Goal: Information Seeking & Learning: Find specific fact

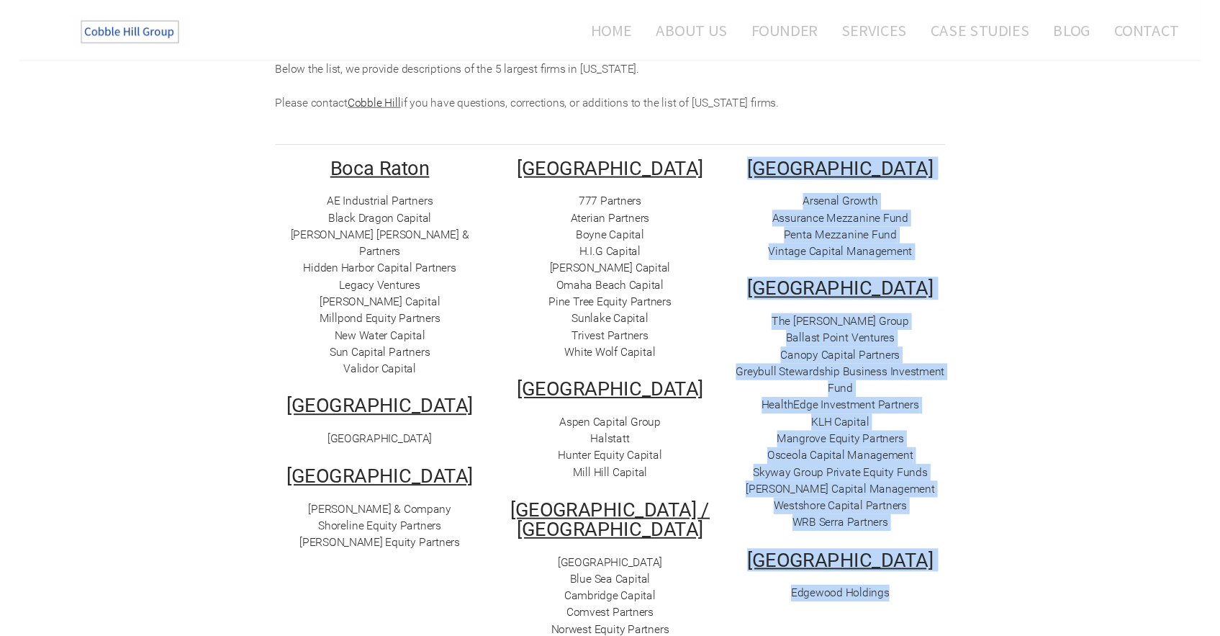
scroll to position [245, 0]
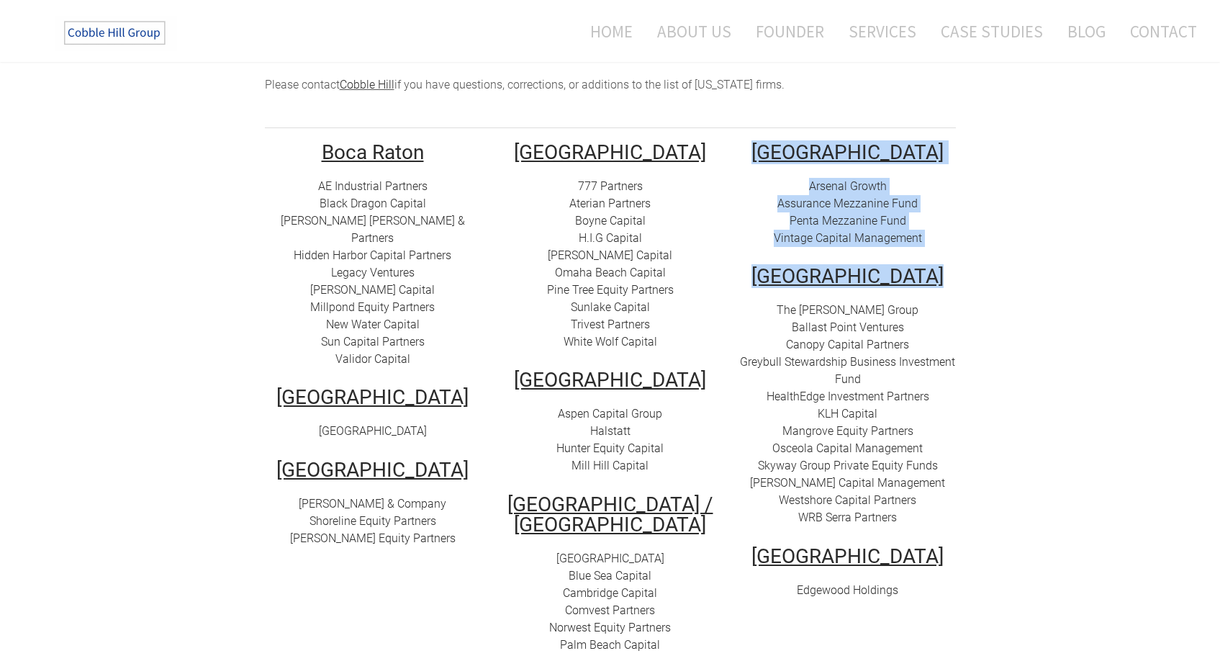
drag, startPoint x: 773, startPoint y: 74, endPoint x: 842, endPoint y: 274, distance: 211.0
click at [842, 274] on td "​[GEOGRAPHIC_DATA] Arsenal Growth Assurance Mezzanine Fund Penta Mezzanine Fund…" at bounding box center [848, 408] width 238 height 531
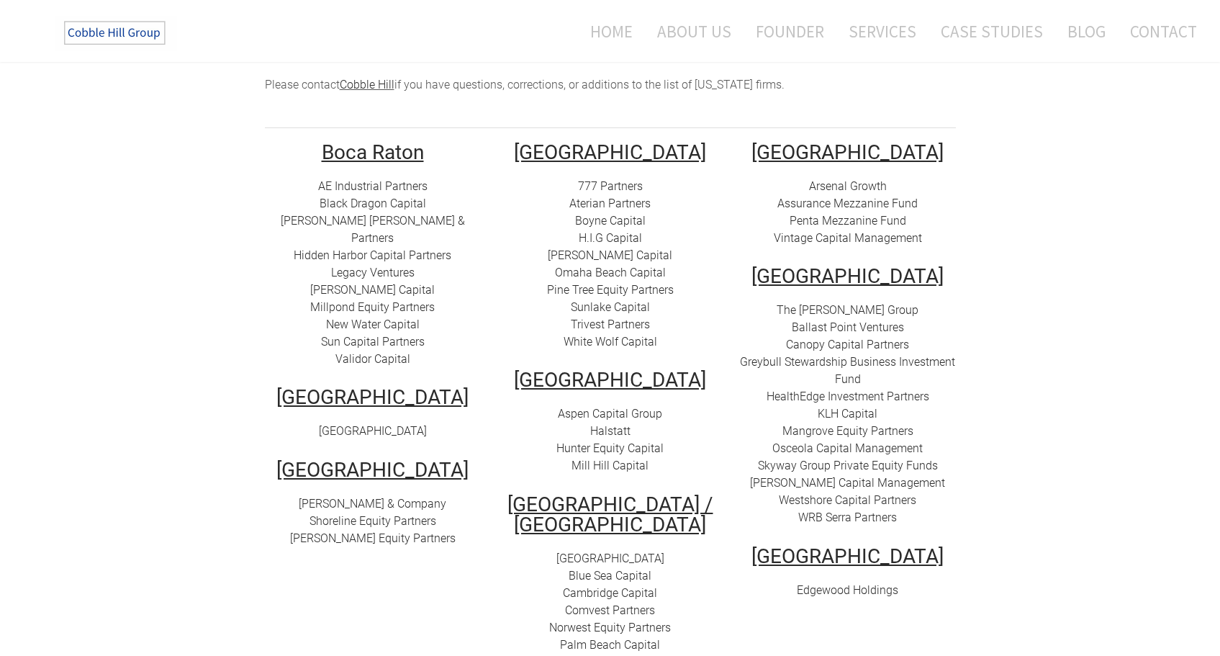
click at [842, 140] on u "​[GEOGRAPHIC_DATA]" at bounding box center [848, 152] width 192 height 24
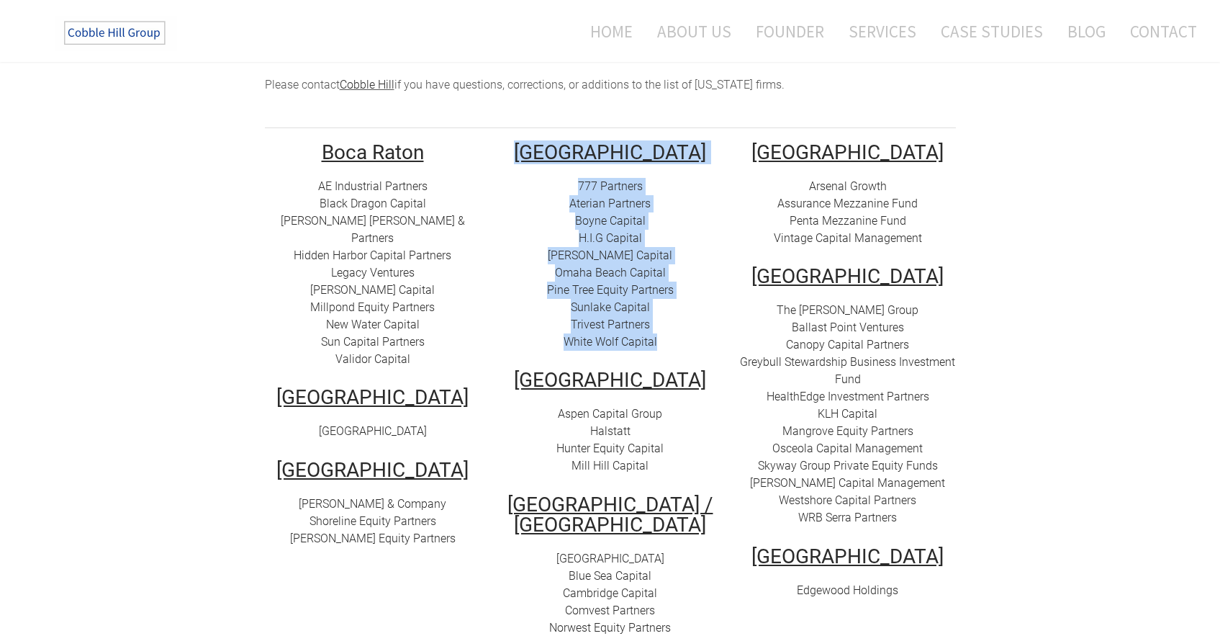
drag, startPoint x: 678, startPoint y: 333, endPoint x: 521, endPoint y: 127, distance: 259.4
click at [521, 143] on td "[GEOGRAPHIC_DATA] 777 Partners Aterian Partners Boyne Capital H.I.G Capital [PE…" at bounding box center [611, 408] width 238 height 531
click at [597, 150] on td "[GEOGRAPHIC_DATA] 777 Partners Aterian Partners Boyne Capital H.I.G Capital [PE…" at bounding box center [611, 408] width 238 height 531
drag, startPoint x: 662, startPoint y: 327, endPoint x: 592, endPoint y: 135, distance: 204.1
click at [592, 143] on td "[GEOGRAPHIC_DATA] 777 Partners Aterian Partners Boyne Capital H.I.G Capital [PE…" at bounding box center [611, 408] width 238 height 531
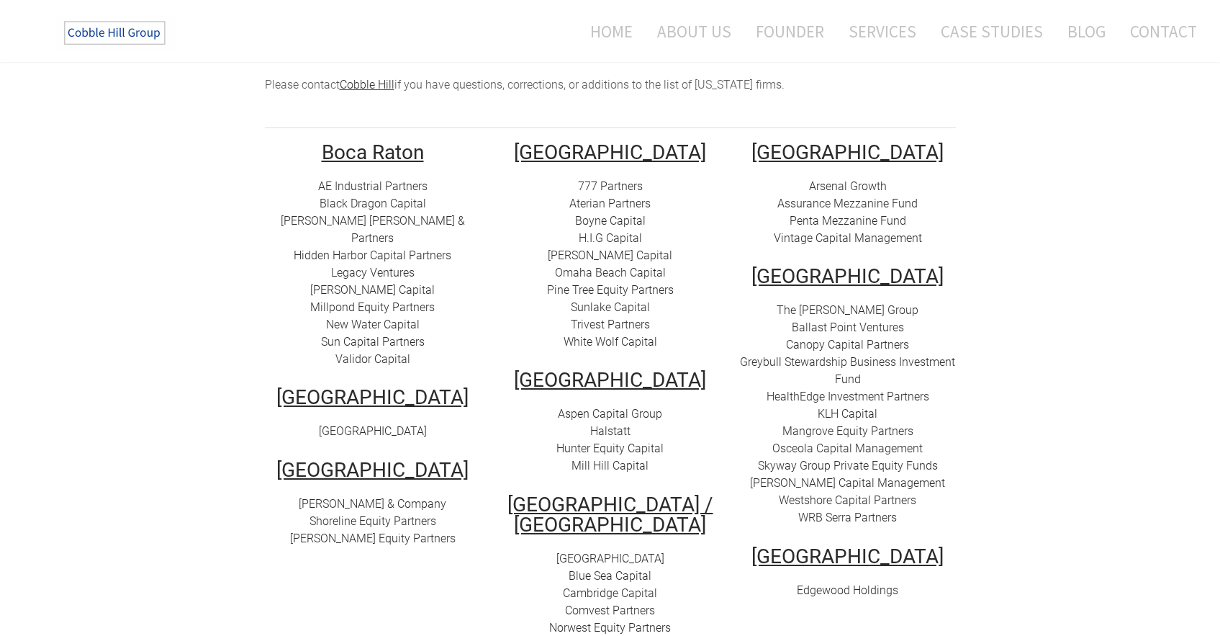
click at [671, 335] on td "[GEOGRAPHIC_DATA] 777 Partners Aterian Partners Boyne Capital H.I.G Capital [PE…" at bounding box center [611, 408] width 238 height 531
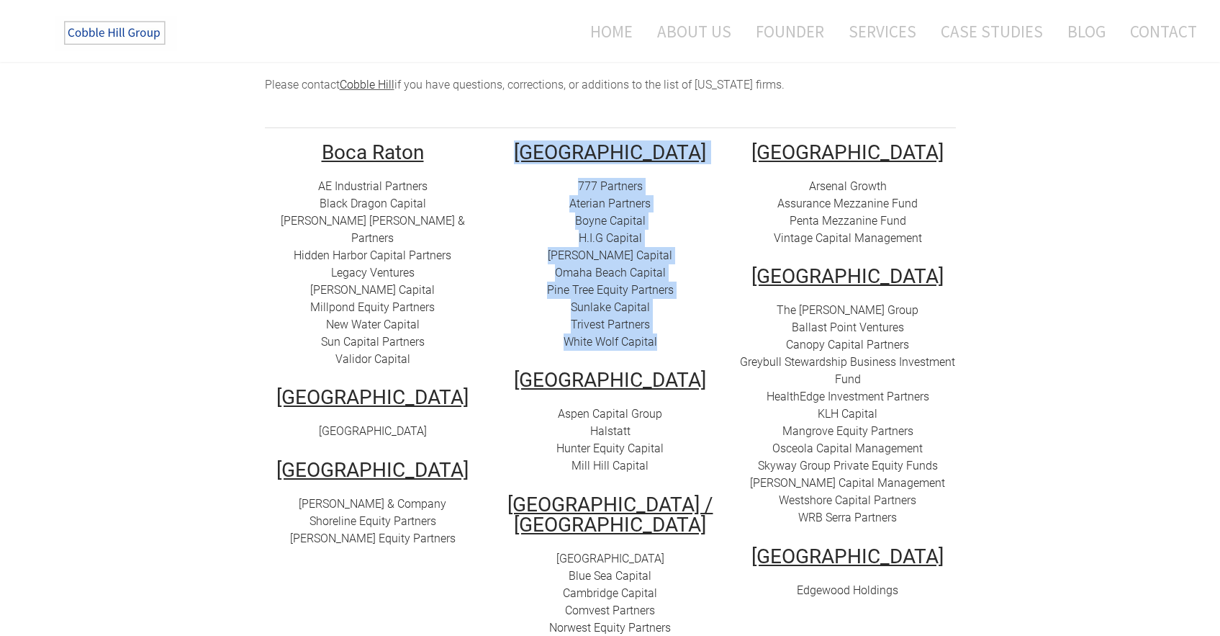
drag, startPoint x: 671, startPoint y: 335, endPoint x: 581, endPoint y: 127, distance: 227.3
click at [567, 143] on td "[GEOGRAPHIC_DATA] 777 Partners Aterian Partners Boyne Capital H.I.G Capital [PE…" at bounding box center [611, 408] width 238 height 531
click at [605, 140] on u "[GEOGRAPHIC_DATA]" at bounding box center [610, 152] width 192 height 24
drag, startPoint x: 659, startPoint y: 340, endPoint x: 532, endPoint y: 143, distance: 235.0
click at [532, 143] on td "[GEOGRAPHIC_DATA] 777 Partners Aterian Partners Boyne Capital H.I.G Capital [PE…" at bounding box center [611, 408] width 238 height 531
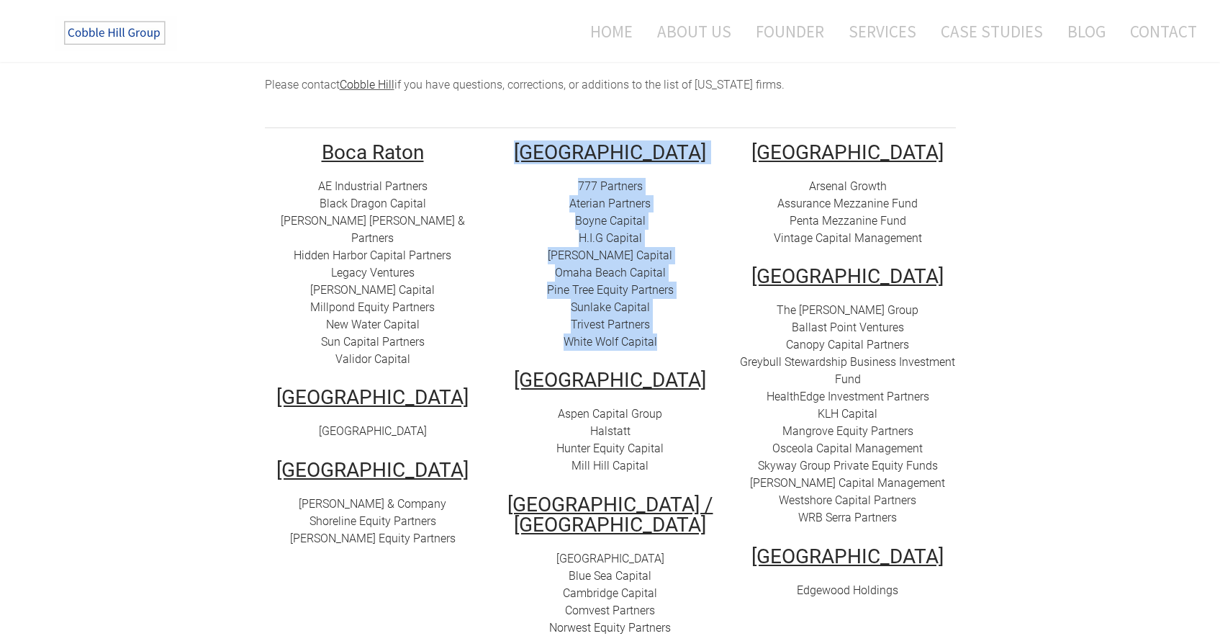
click at [599, 140] on u "[GEOGRAPHIC_DATA]" at bounding box center [610, 152] width 192 height 24
drag, startPoint x: 668, startPoint y: 328, endPoint x: 551, endPoint y: 132, distance: 228.3
click at [551, 143] on td "[GEOGRAPHIC_DATA] 777 Partners Aterian Partners Boyne Capital H.I.G Capital [PE…" at bounding box center [611, 408] width 238 height 531
copy td "Miami 777 Partners Aterian Partners Boyne Capital H.I.G Capital [PERSON_NAME][G…"
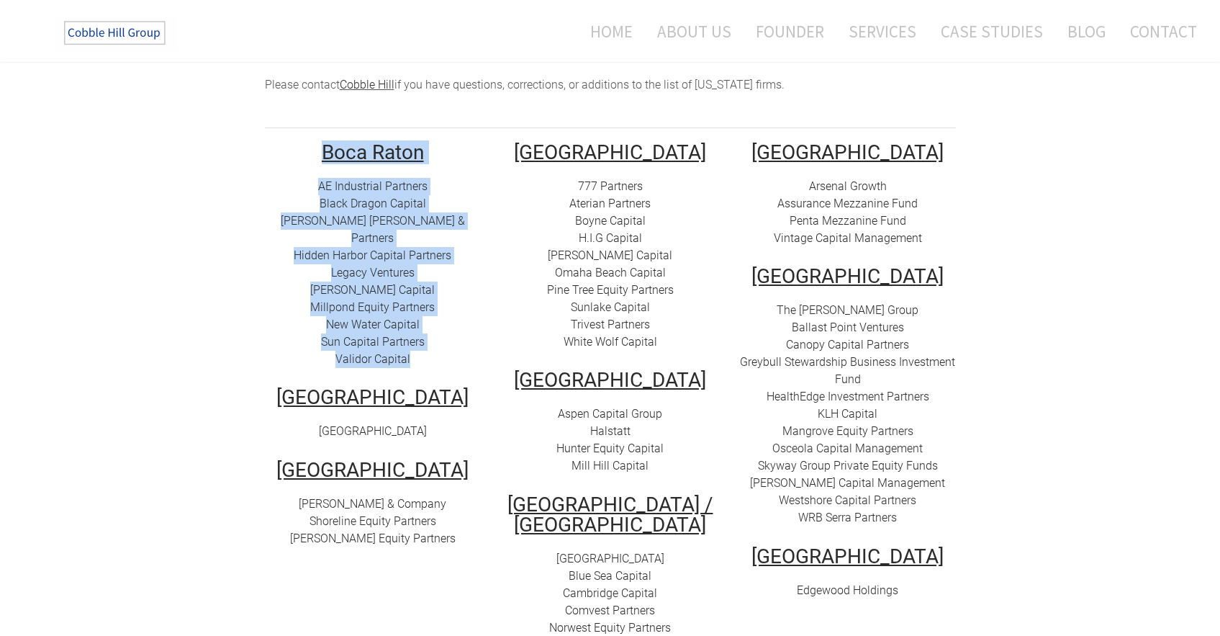
drag, startPoint x: 430, startPoint y: 325, endPoint x: 304, endPoint y: 142, distance: 222.6
click at [304, 143] on td "Boca Raton AE Industrial Partners Black Dragon Capital [PERSON_NAME] [PERSON_NA…" at bounding box center [373, 408] width 238 height 531
copy td "Boca Raton AE Industrial Partners Black Dragon Capital [PERSON_NAME] [PERSON_NA…"
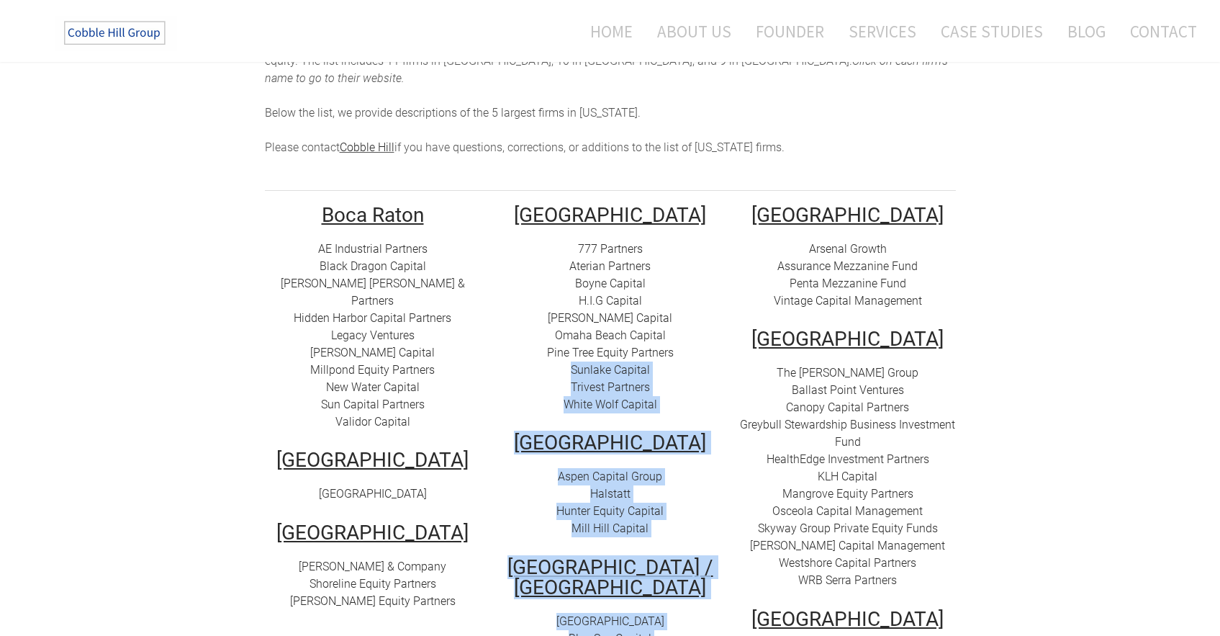
scroll to position [294, 0]
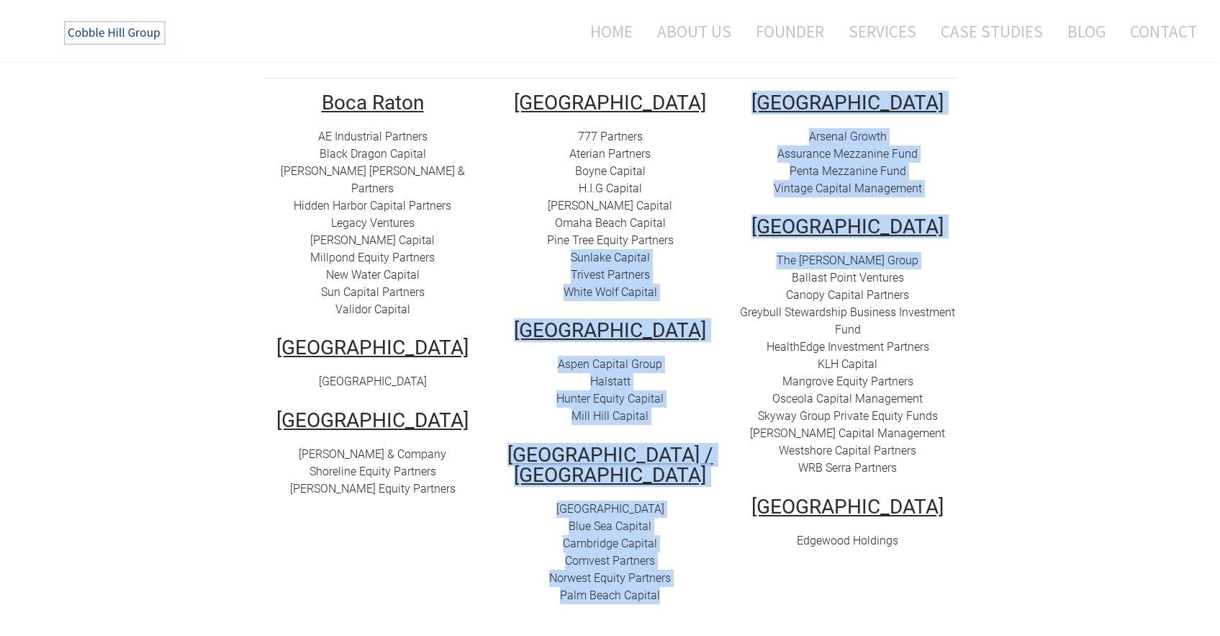
drag, startPoint x: 710, startPoint y: 283, endPoint x: 732, endPoint y: 252, distance: 38.2
click at [731, 252] on tr "Boca Raton AE Industrial Partners Black Dragon Capital [PERSON_NAME] [PERSON_NA…" at bounding box center [610, 358] width 713 height 531
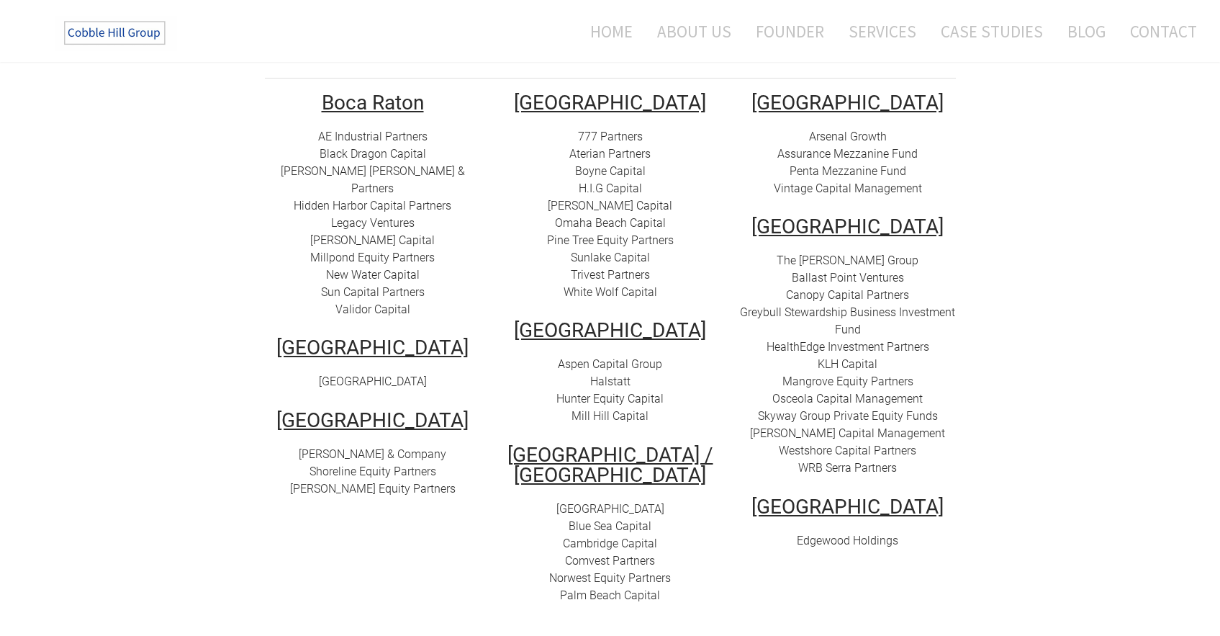
click at [459, 332] on td "Boca Raton AE Industrial Partners Black Dragon Capital [PERSON_NAME] [PERSON_NA…" at bounding box center [373, 358] width 238 height 531
drag, startPoint x: 434, startPoint y: 351, endPoint x: 294, endPoint y: 307, distance: 146.2
click at [294, 307] on td "Boca Raton AE Industrial Partners Black Dragon Capital [PERSON_NAME] [PERSON_NA…" at bounding box center [373, 358] width 238 height 531
copy td "[GEOGRAPHIC_DATA]"
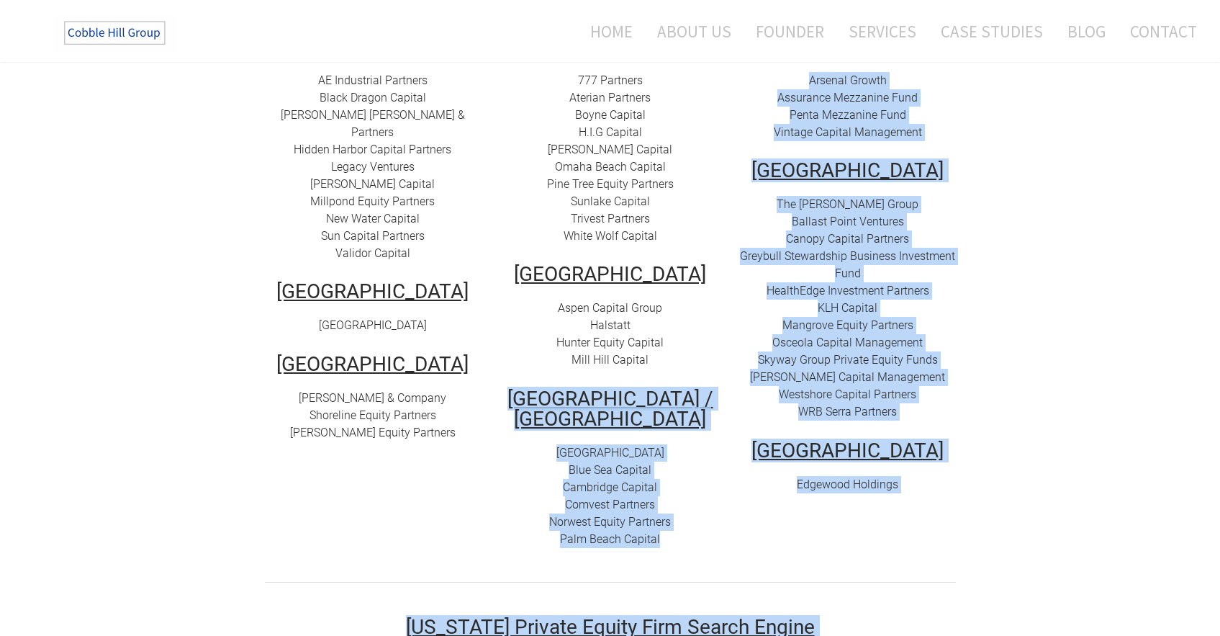
scroll to position [379, 0]
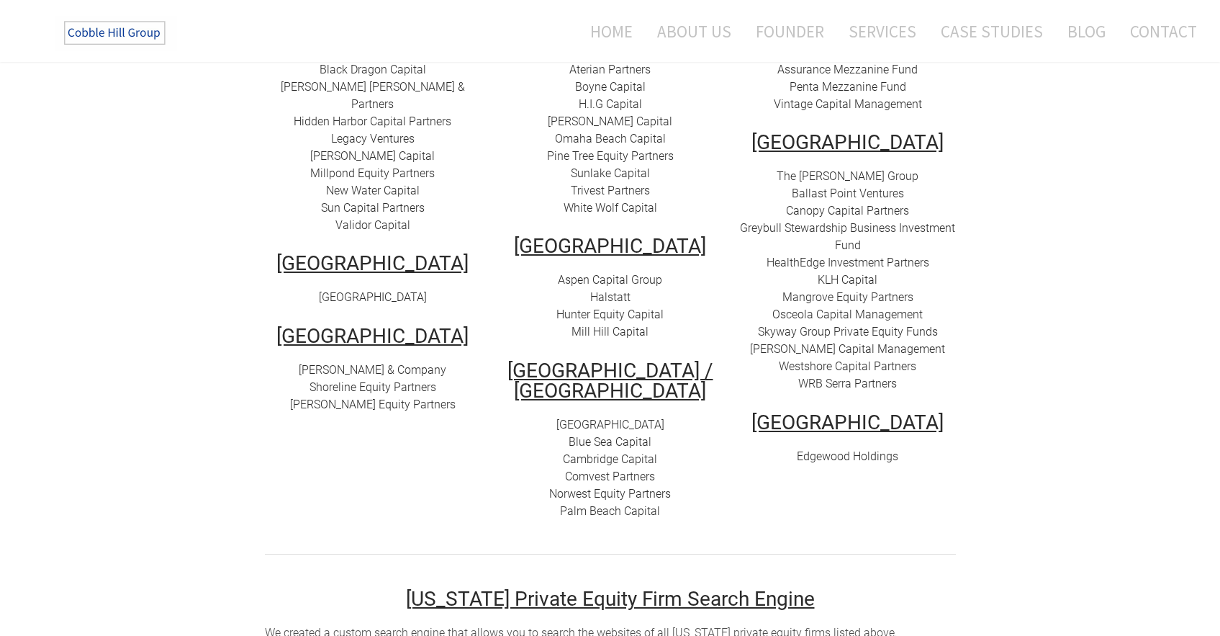
drag, startPoint x: 662, startPoint y: 418, endPoint x: 652, endPoint y: 311, distance: 107.7
click at [652, 311] on td "[GEOGRAPHIC_DATA] 777 Partners Aterian Partners Boyne Capital H.I.G Capital [PE…" at bounding box center [611, 274] width 238 height 531
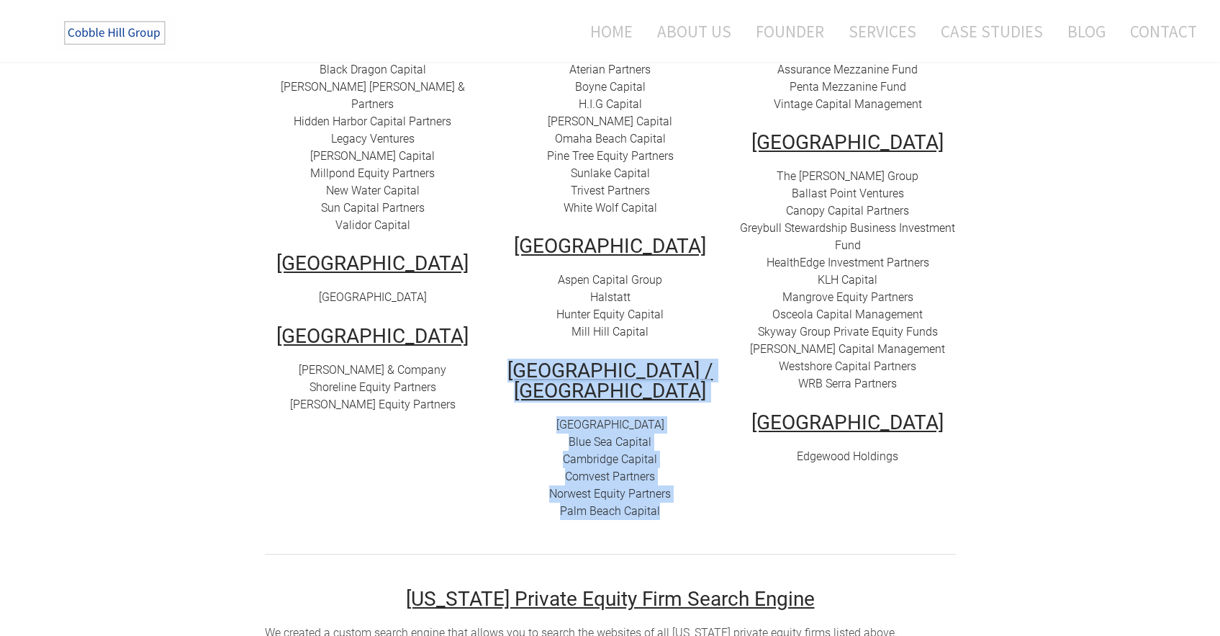
drag, startPoint x: 664, startPoint y: 498, endPoint x: 521, endPoint y: 342, distance: 211.5
click at [518, 343] on td "[GEOGRAPHIC_DATA] 777 Partners Aterian Partners Boyne Capital H.I.G Capital [PE…" at bounding box center [611, 274] width 238 height 531
copy td "[GEOGRAPHIC_DATA] / [GEOGRAPHIC_DATA] Capital Blue Sea Capital Cambridge Capita…"
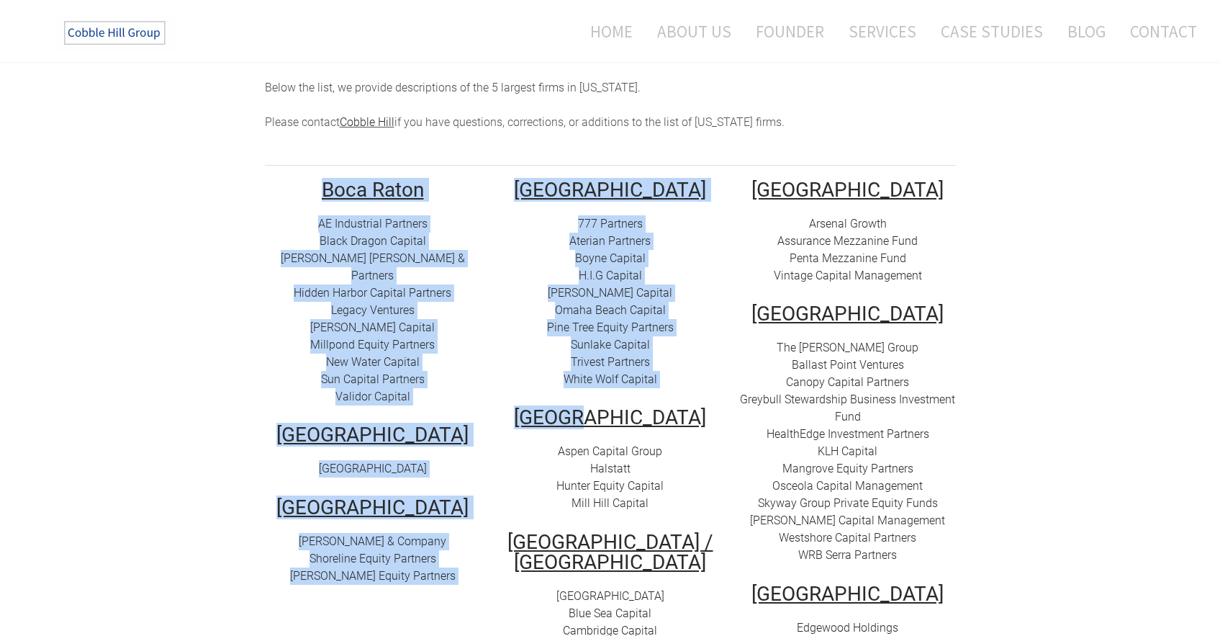
scroll to position [235, 0]
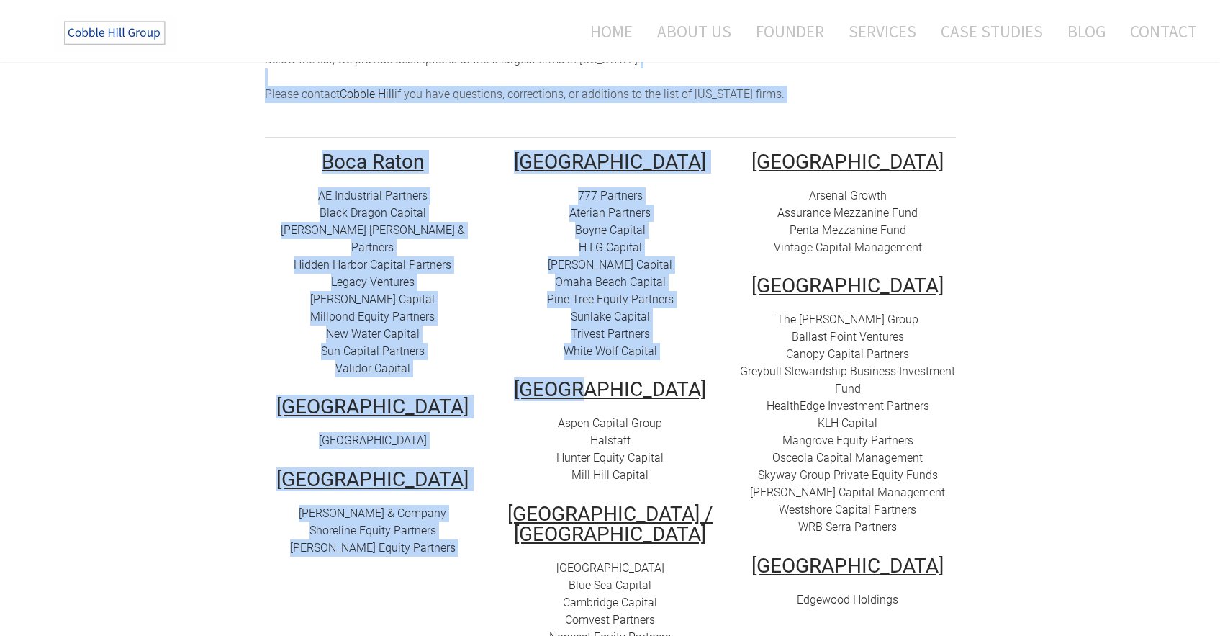
drag, startPoint x: 675, startPoint y: 238, endPoint x: 881, endPoint y: 63, distance: 270.2
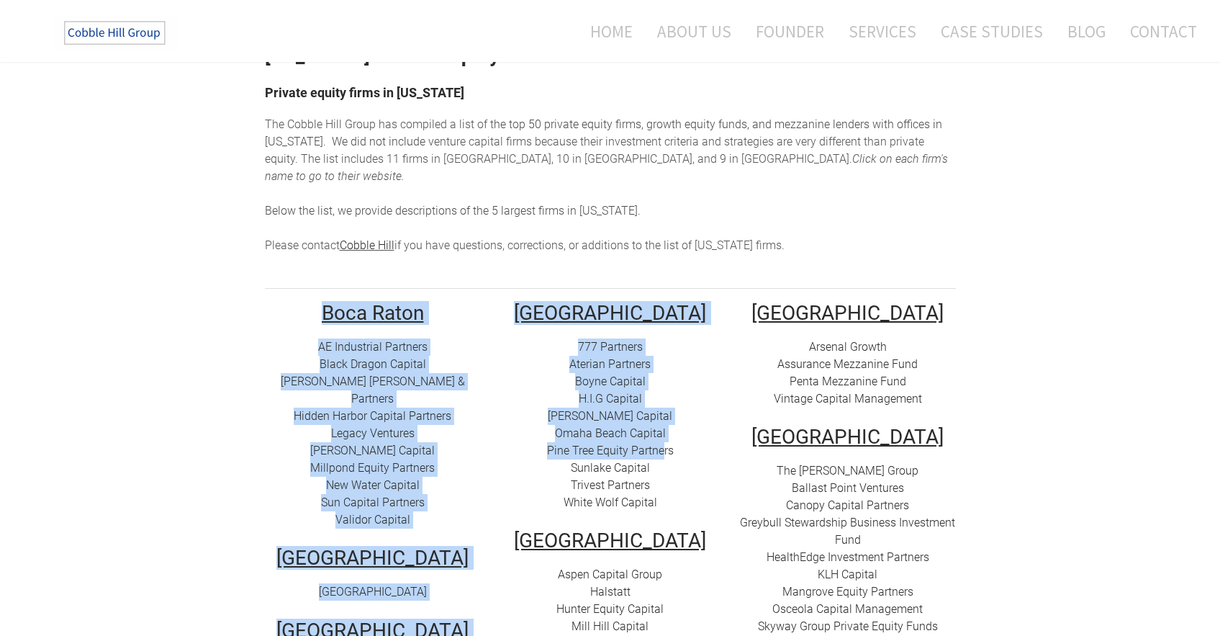
scroll to position [117, 0]
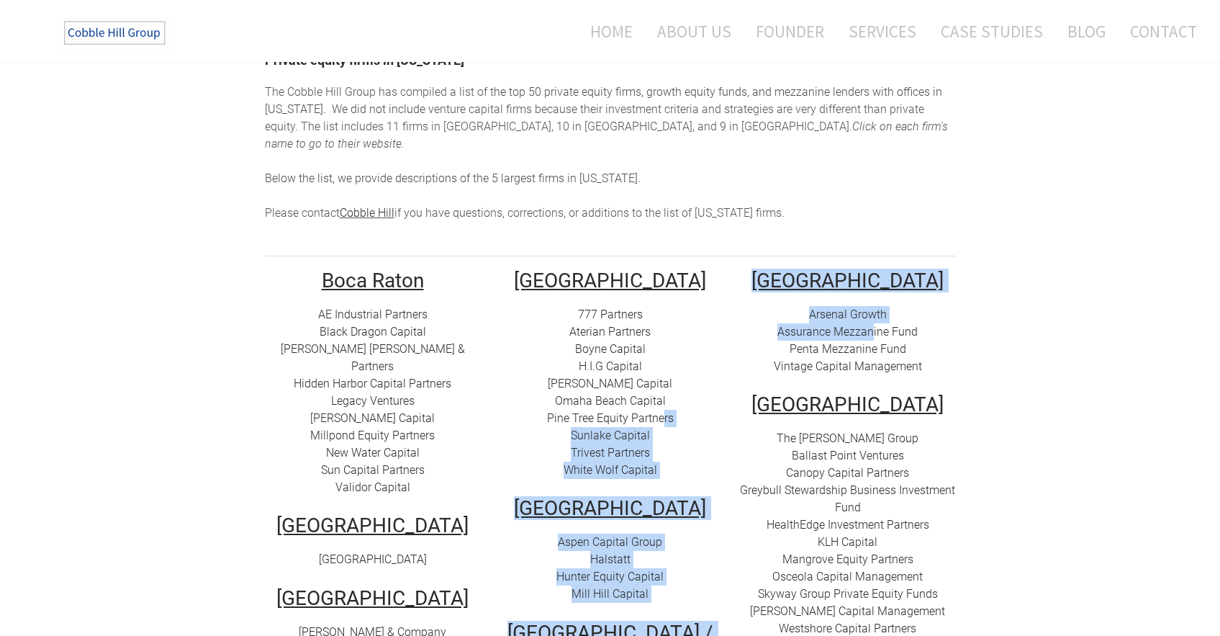
drag, startPoint x: 663, startPoint y: 272, endPoint x: 872, endPoint y: 319, distance: 214.6
click at [872, 319] on tr "Boca Raton AE Industrial Partners Black Dragon Capital [PERSON_NAME] [PERSON_NA…" at bounding box center [610, 536] width 713 height 531
